Goal: Information Seeking & Learning: Find specific fact

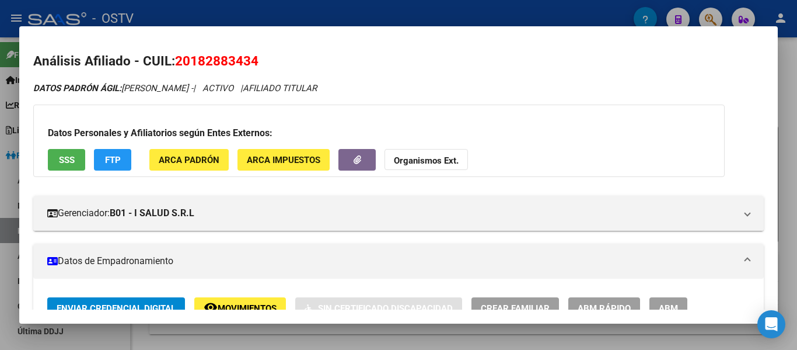
scroll to position [631, 0]
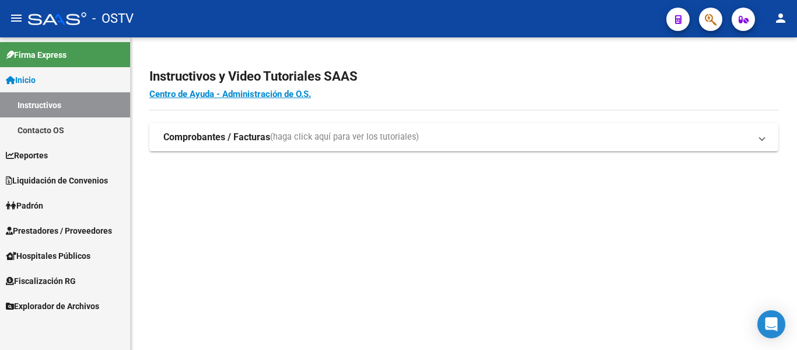
click at [27, 201] on span "Padrón" at bounding box center [24, 205] width 37 height 13
click at [26, 206] on span "Padrón" at bounding box center [24, 205] width 37 height 13
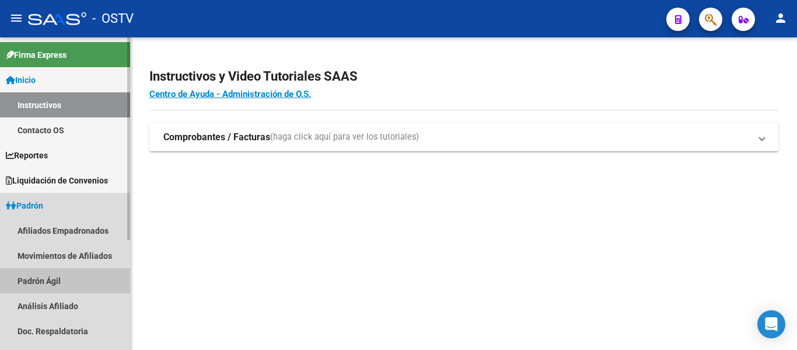
click at [32, 280] on link "Padrón Ágil" at bounding box center [65, 280] width 130 height 25
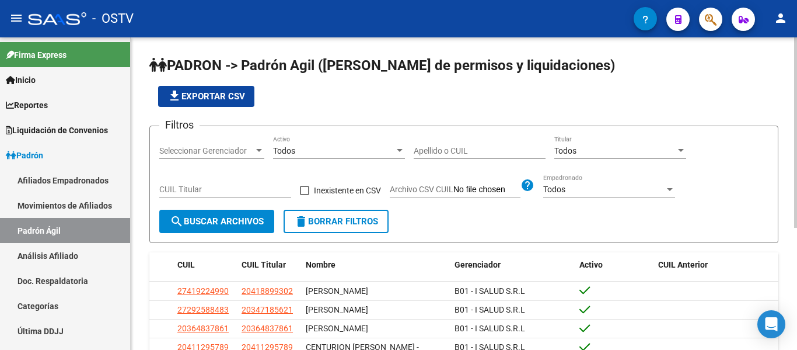
click at [443, 156] on div "Apellido o CUIL" at bounding box center [480, 146] width 132 height 23
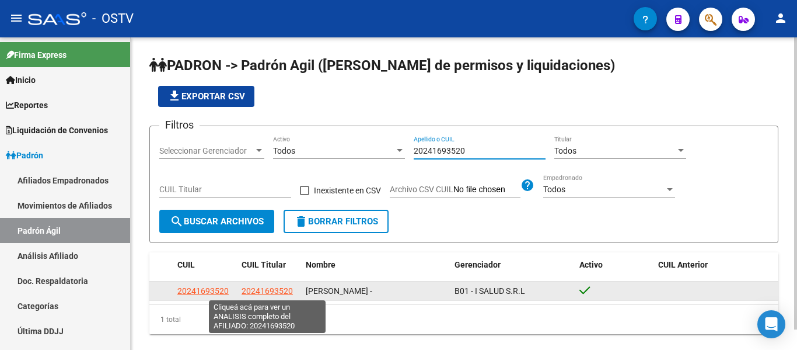
type input "20241693520"
click at [273, 287] on span "20241693520" at bounding box center [267, 290] width 51 height 9
type textarea "20241693520"
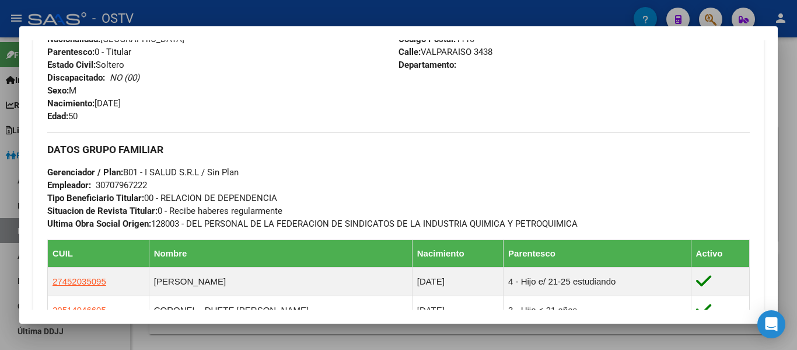
scroll to position [691, 0]
